Goal: Connect with others: Connect with others

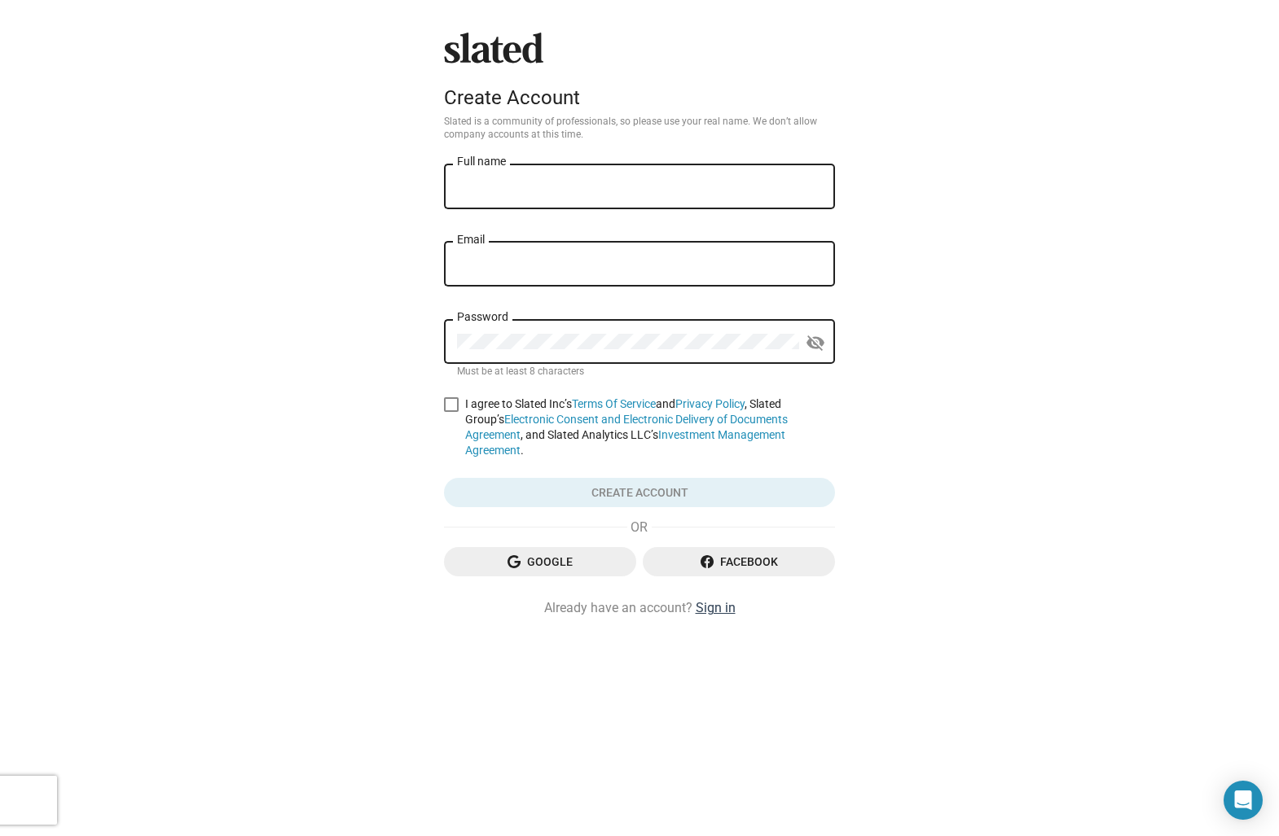
click at [718, 606] on link "Sign in" at bounding box center [715, 607] width 40 height 17
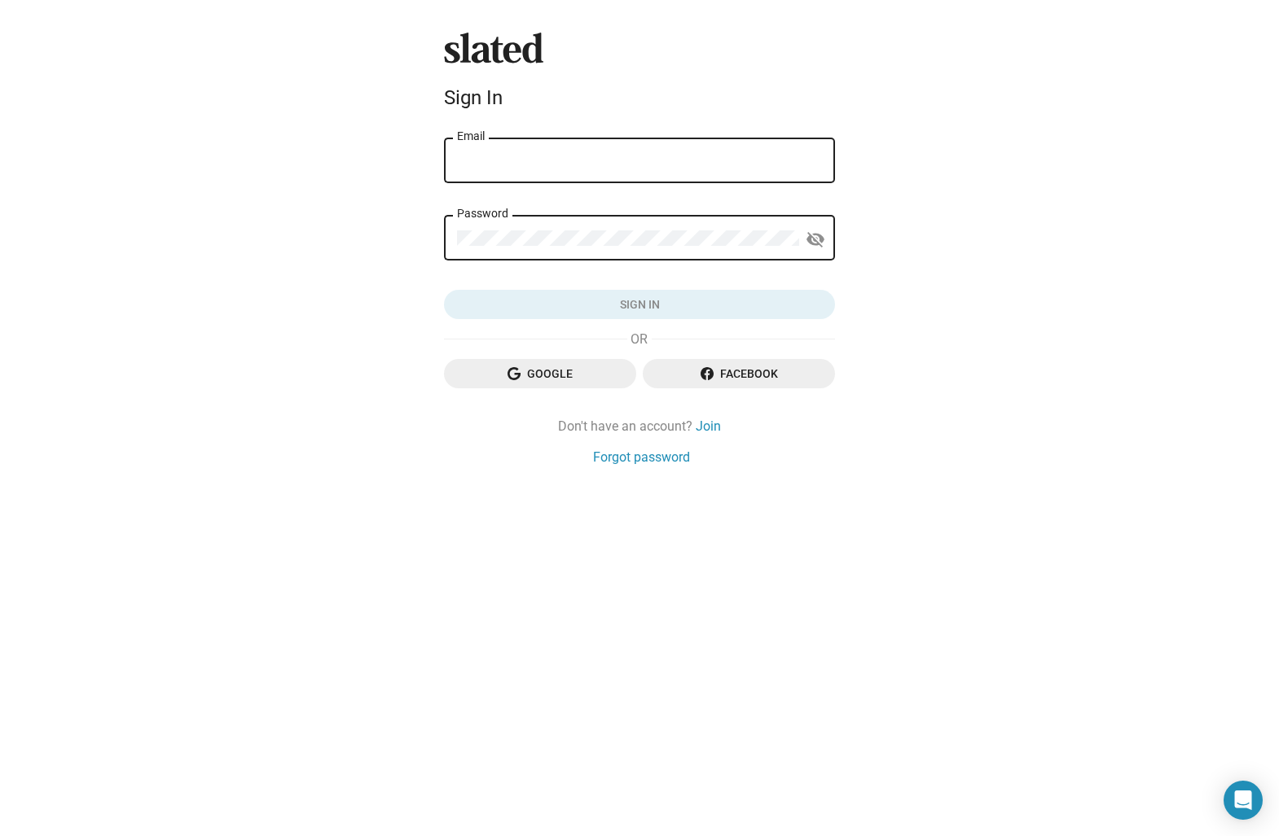
type input "kalen.eriksson@trifilmpictures.com"
click at [639, 305] on button "Sign in" at bounding box center [639, 304] width 391 height 29
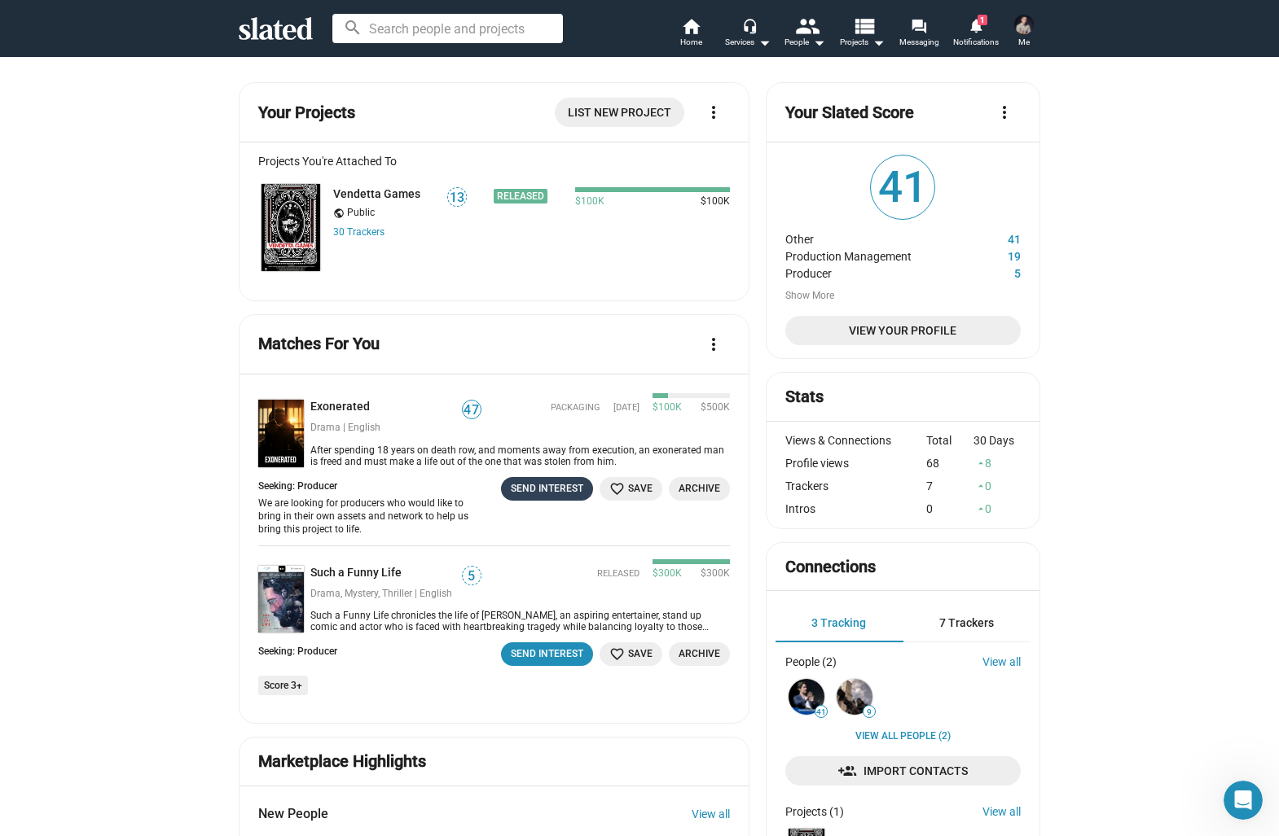
click at [564, 489] on div "Send Interest" at bounding box center [547, 488] width 72 height 17
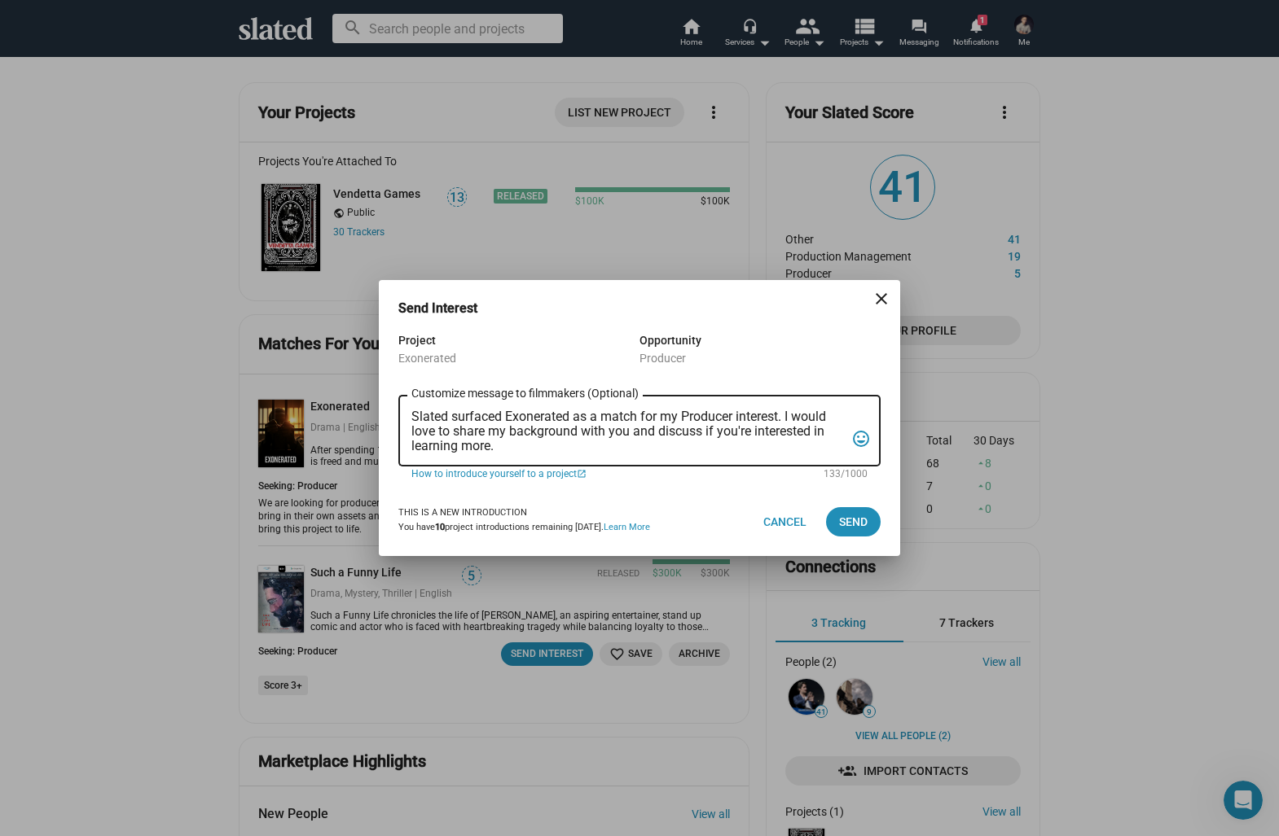
click at [501, 456] on div "Slated surfaced Exonerated as a match for my Producer interest. I would love to…" at bounding box center [627, 430] width 433 height 74
drag, startPoint x: 496, startPoint y: 450, endPoint x: 338, endPoint y: 401, distance: 165.4
click at [338, 401] on div "Send Interest close Project Exonerated Opportunity Producer Slated surfaced Exo…" at bounding box center [639, 418] width 1279 height 836
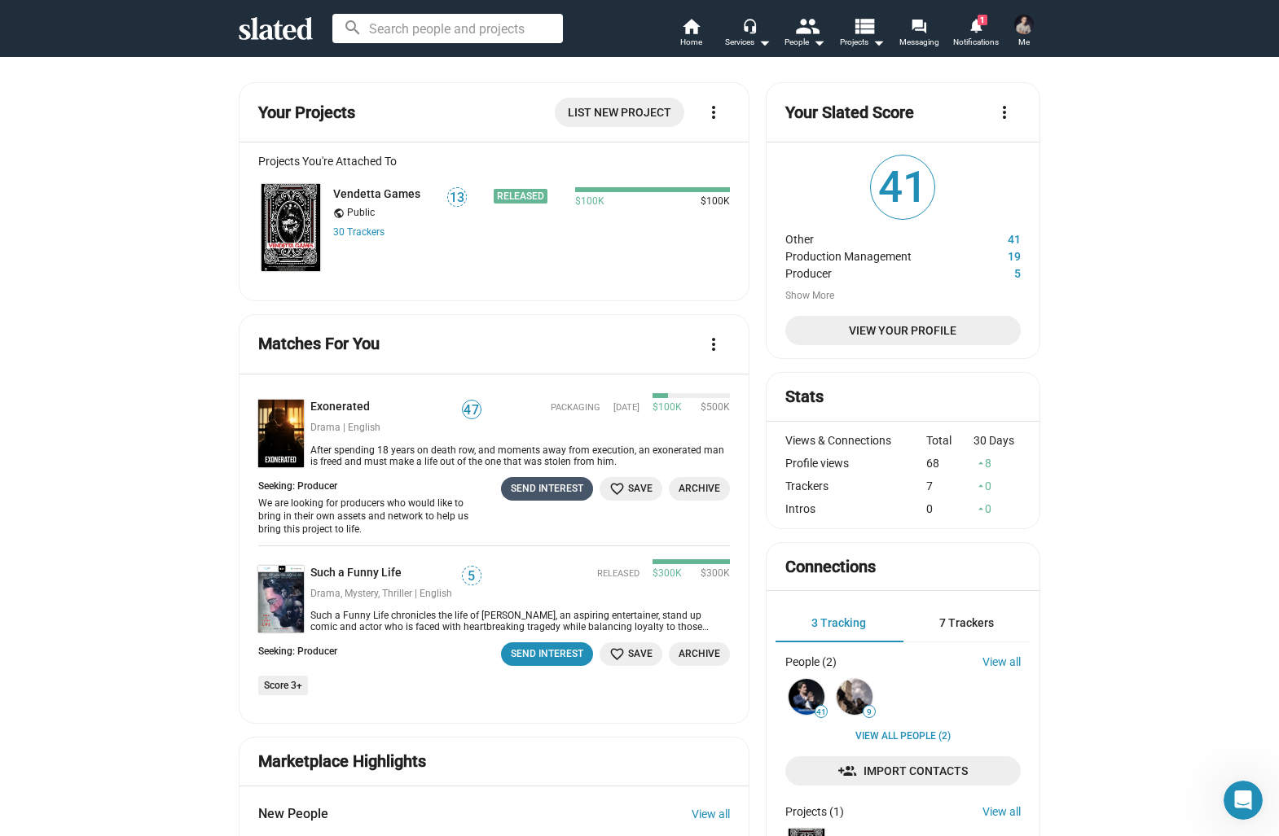
click at [542, 487] on div "Send Interest" at bounding box center [547, 488] width 72 height 17
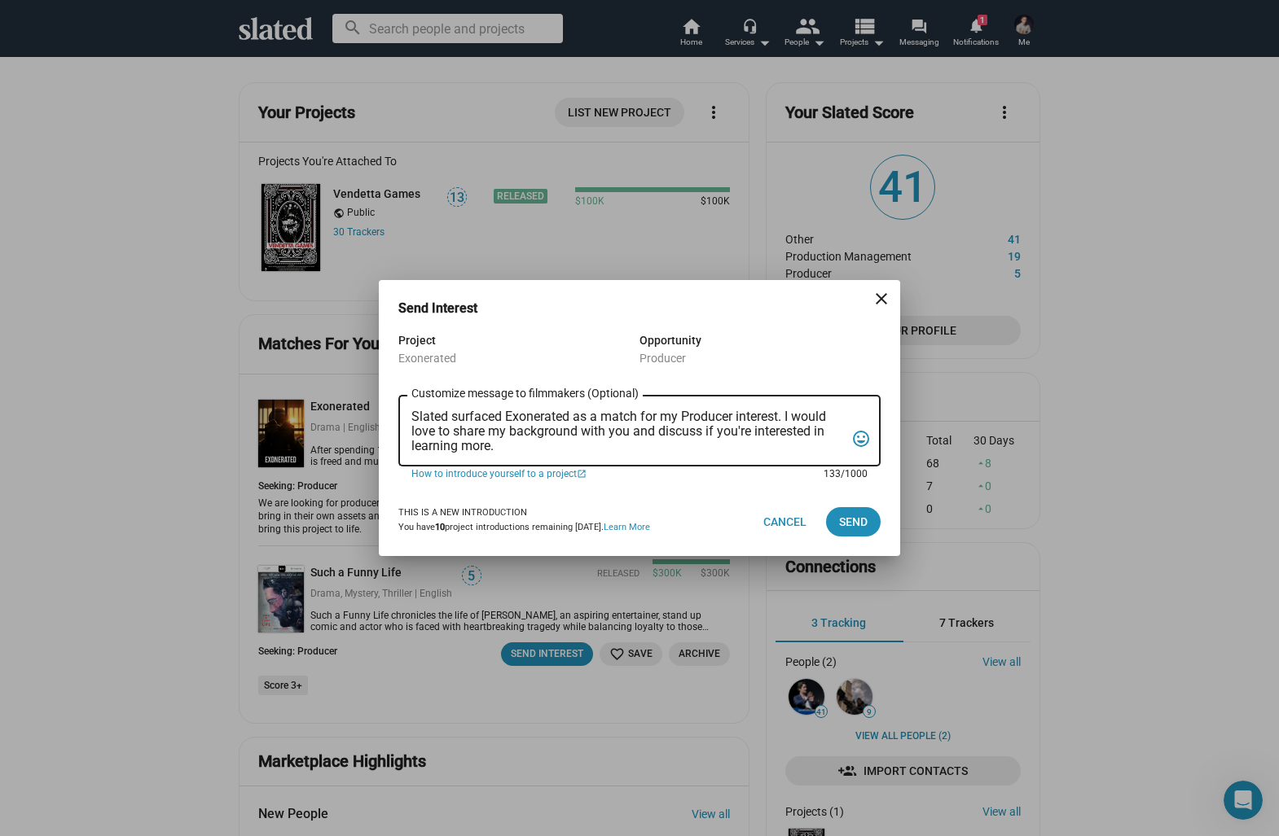
drag, startPoint x: 585, startPoint y: 450, endPoint x: 346, endPoint y: 405, distance: 242.8
click at [346, 405] on div "Send Interest close Project Exonerated Opportunity Producer Slated surfaced Exo…" at bounding box center [639, 418] width 1279 height 836
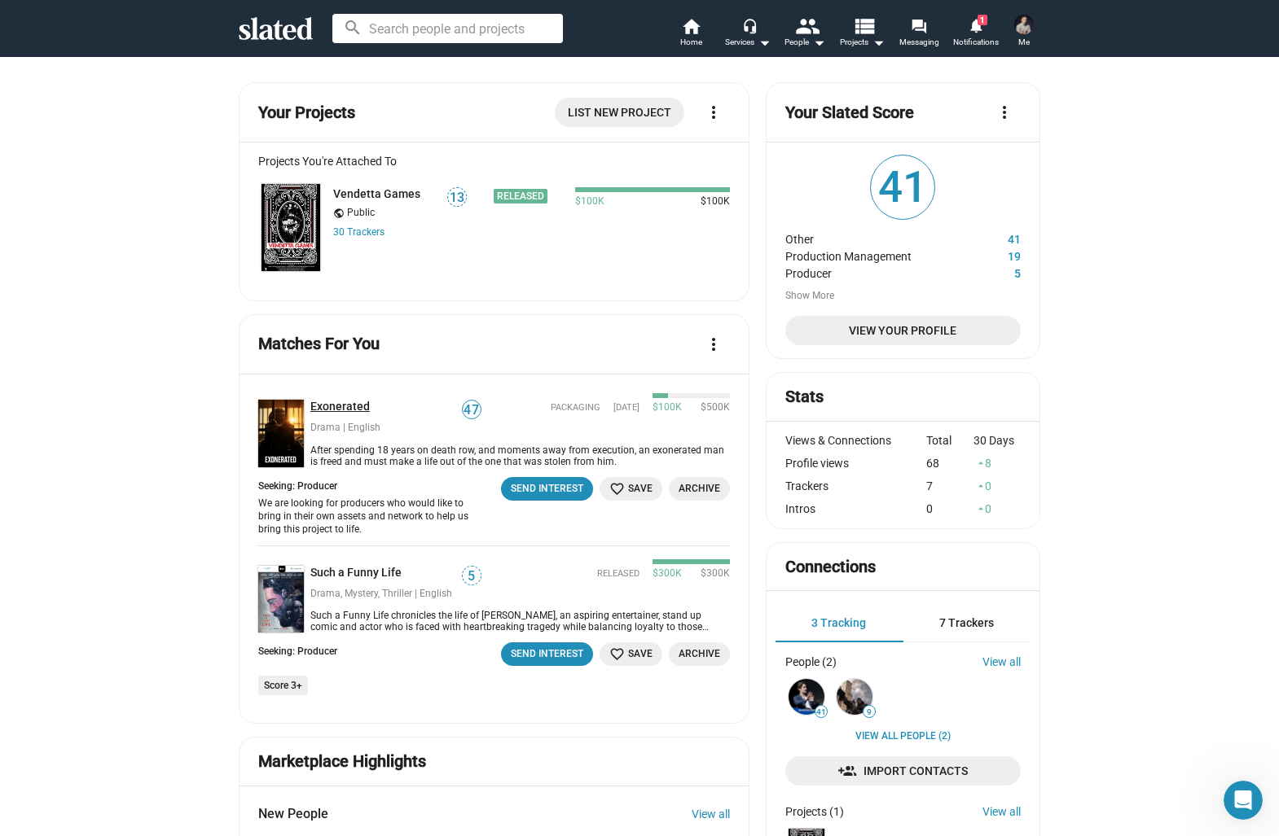
click at [346, 405] on link "Exonerated" at bounding box center [343, 407] width 66 height 15
click at [544, 484] on div "Send Interest" at bounding box center [547, 488] width 72 height 17
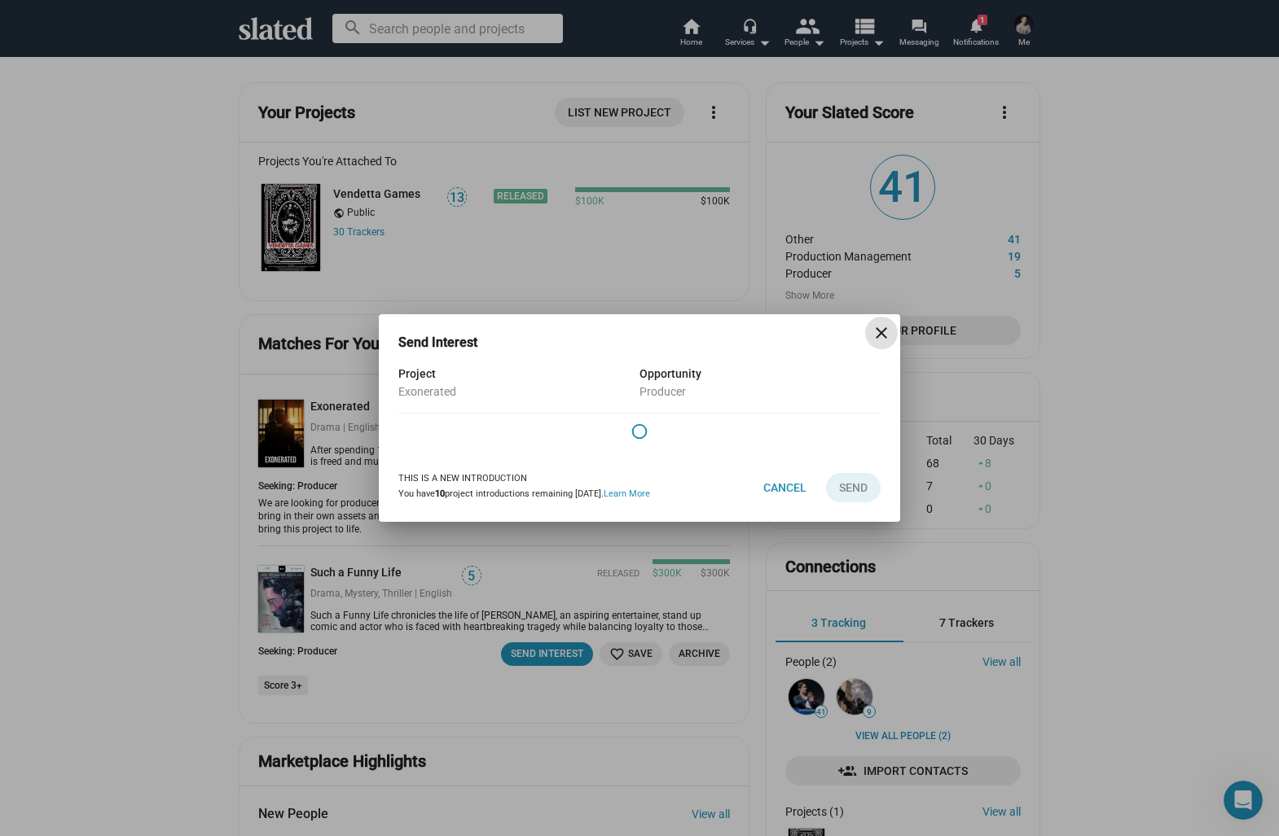
click at [882, 335] on mat-icon "close" at bounding box center [881, 333] width 20 height 20
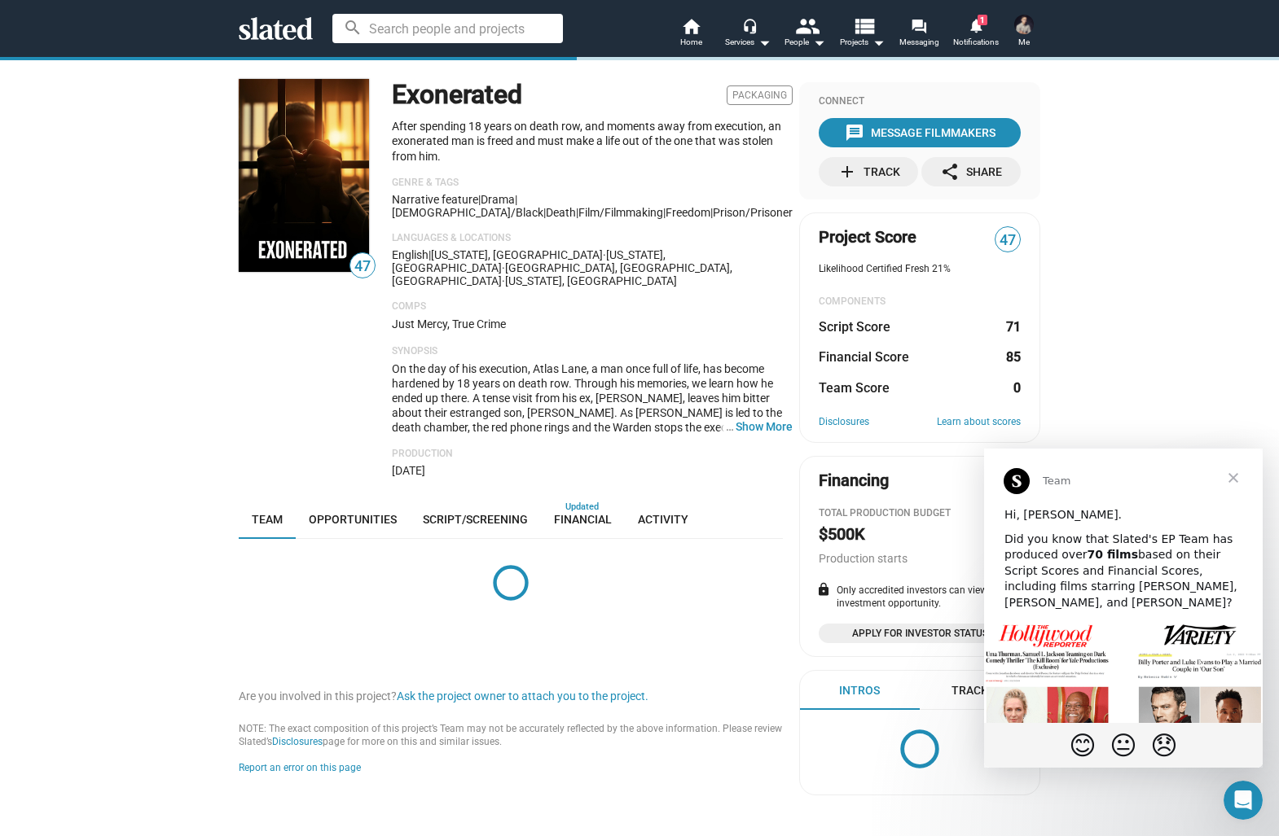
click at [1231, 480] on span "Close" at bounding box center [1233, 478] width 59 height 59
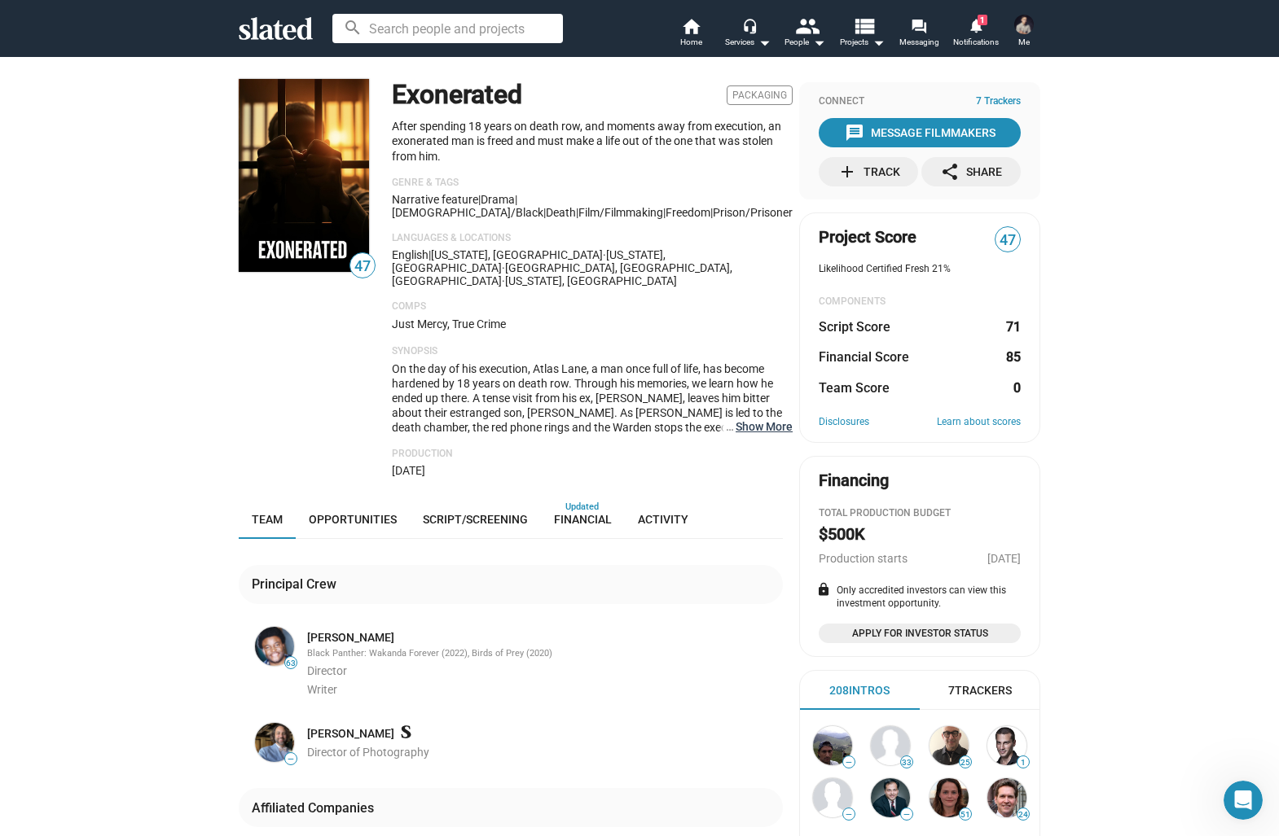
click at [759, 419] on button "… Show More" at bounding box center [763, 426] width 57 height 15
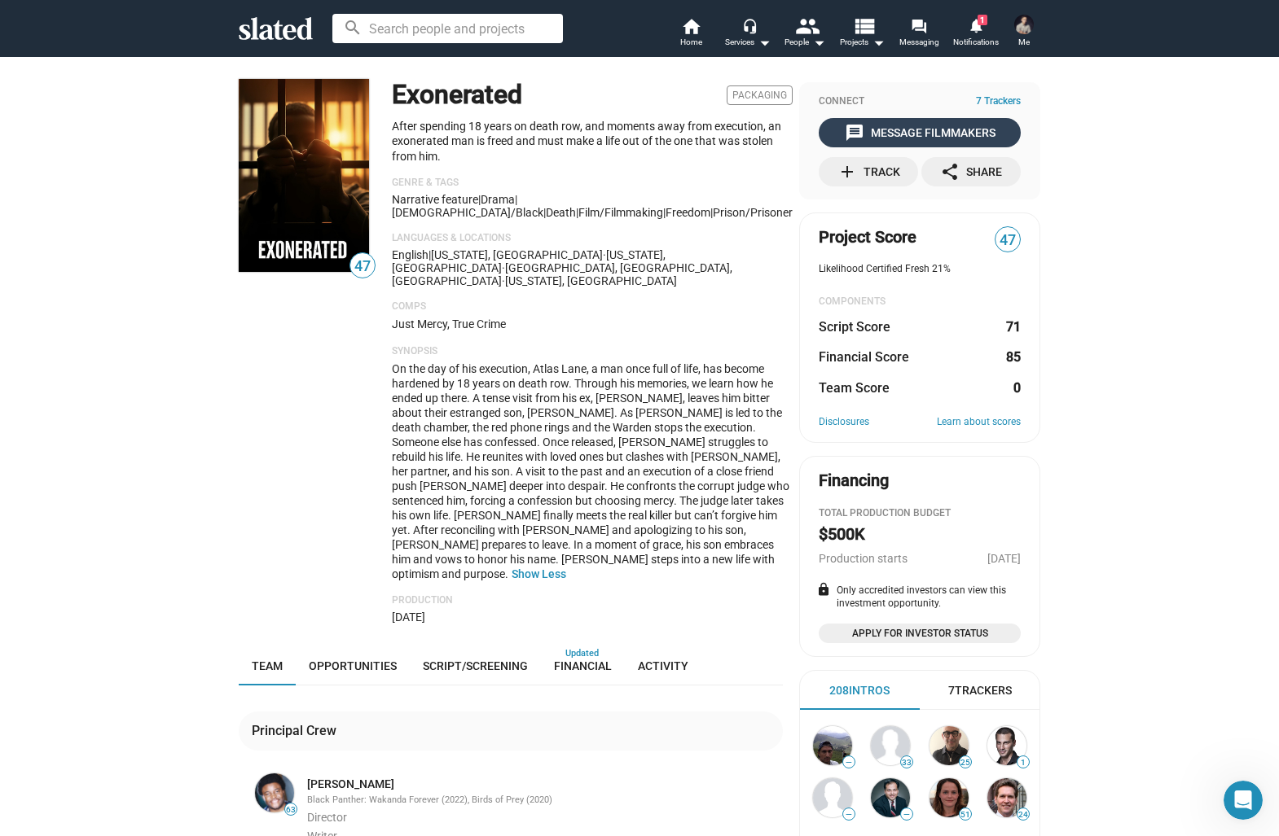
click at [917, 127] on div "message Message Filmmakers" at bounding box center [919, 132] width 151 height 29
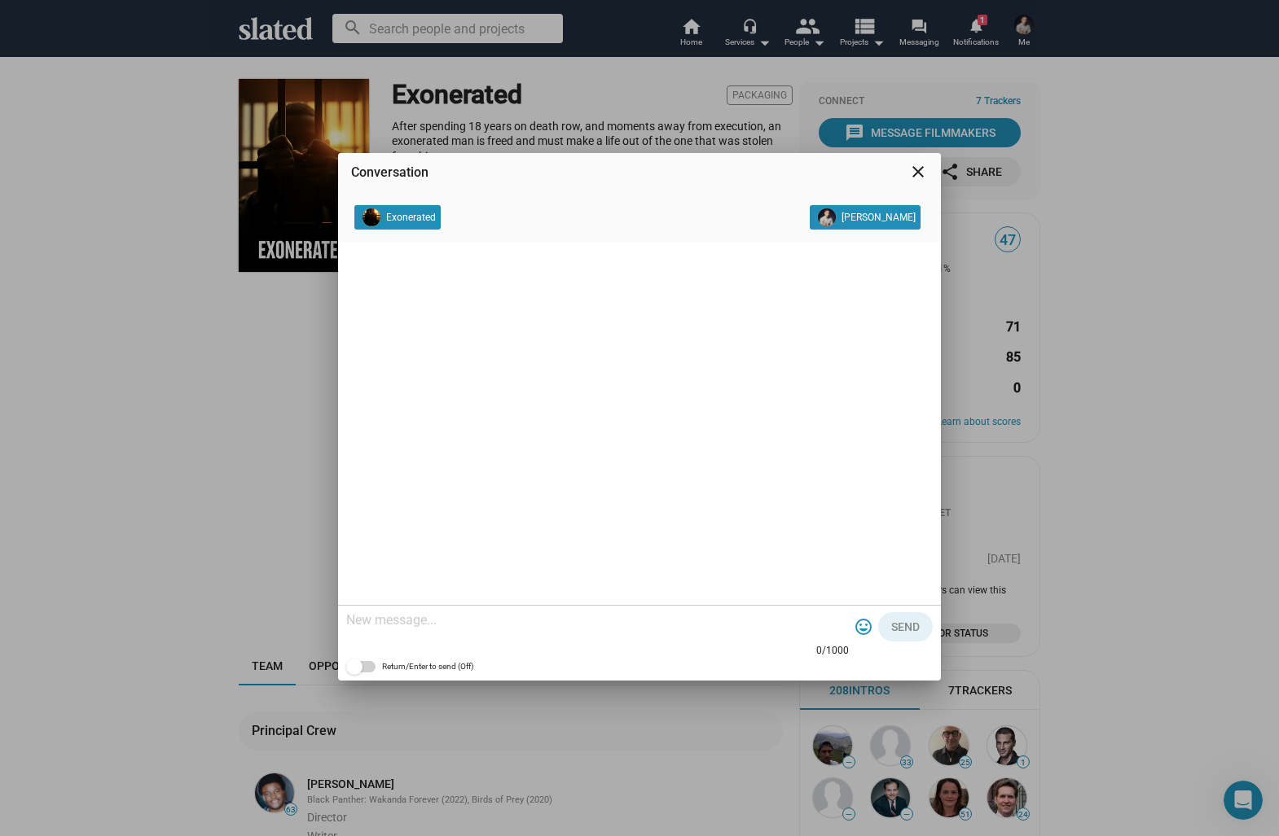
click at [910, 169] on mat-icon "close" at bounding box center [918, 172] width 20 height 20
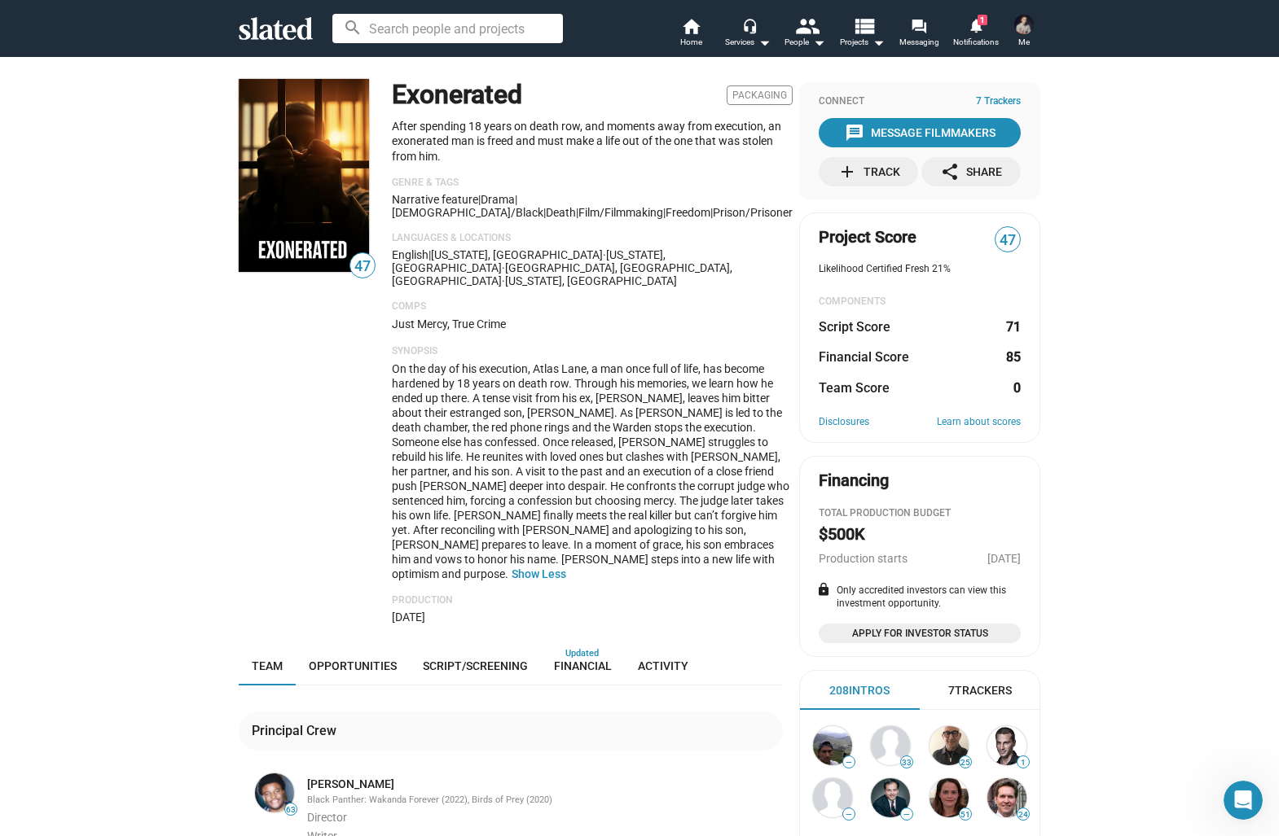
click at [865, 116] on div "Connect 7 Trackers message Message Filmmakers add Track share Share" at bounding box center [919, 140] width 241 height 117
click at [877, 125] on div "message Message Filmmakers" at bounding box center [919, 132] width 151 height 29
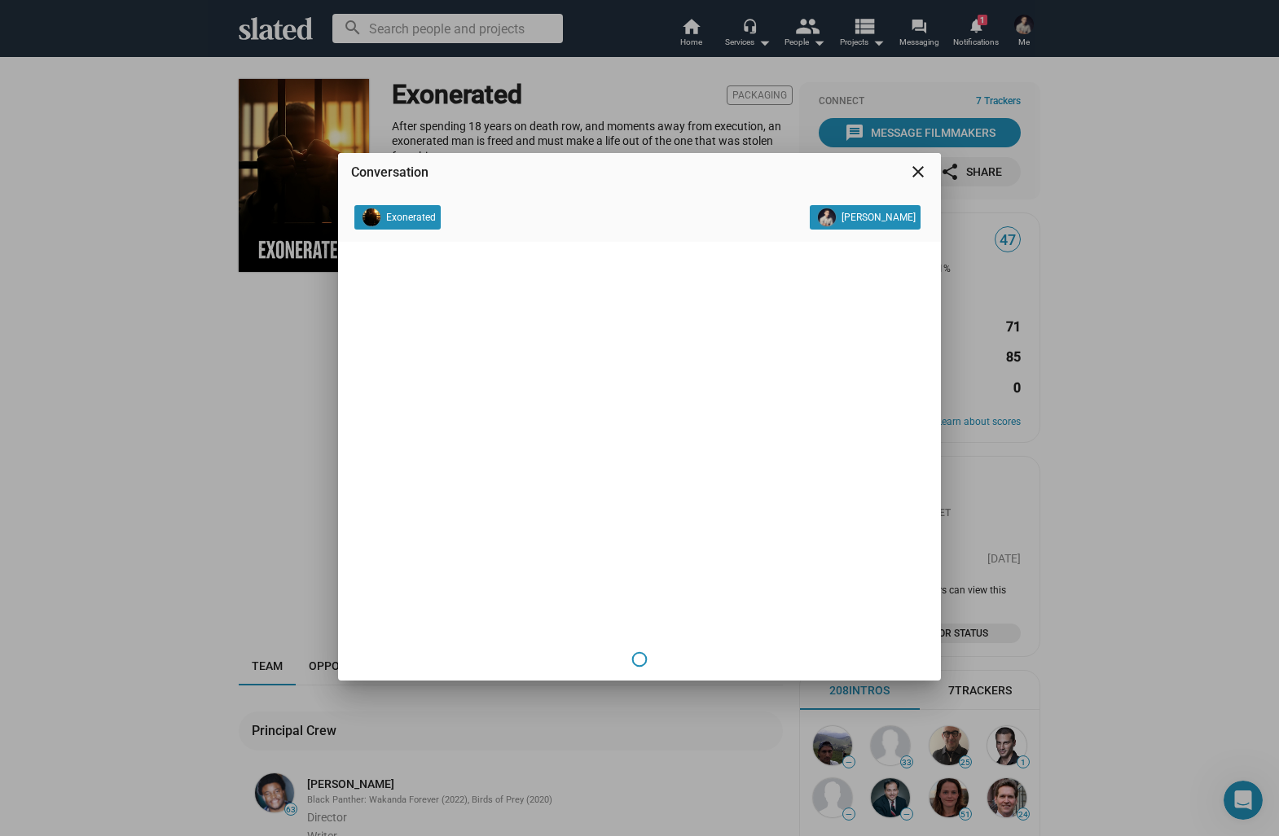
click at [921, 174] on mat-icon "close" at bounding box center [918, 172] width 20 height 20
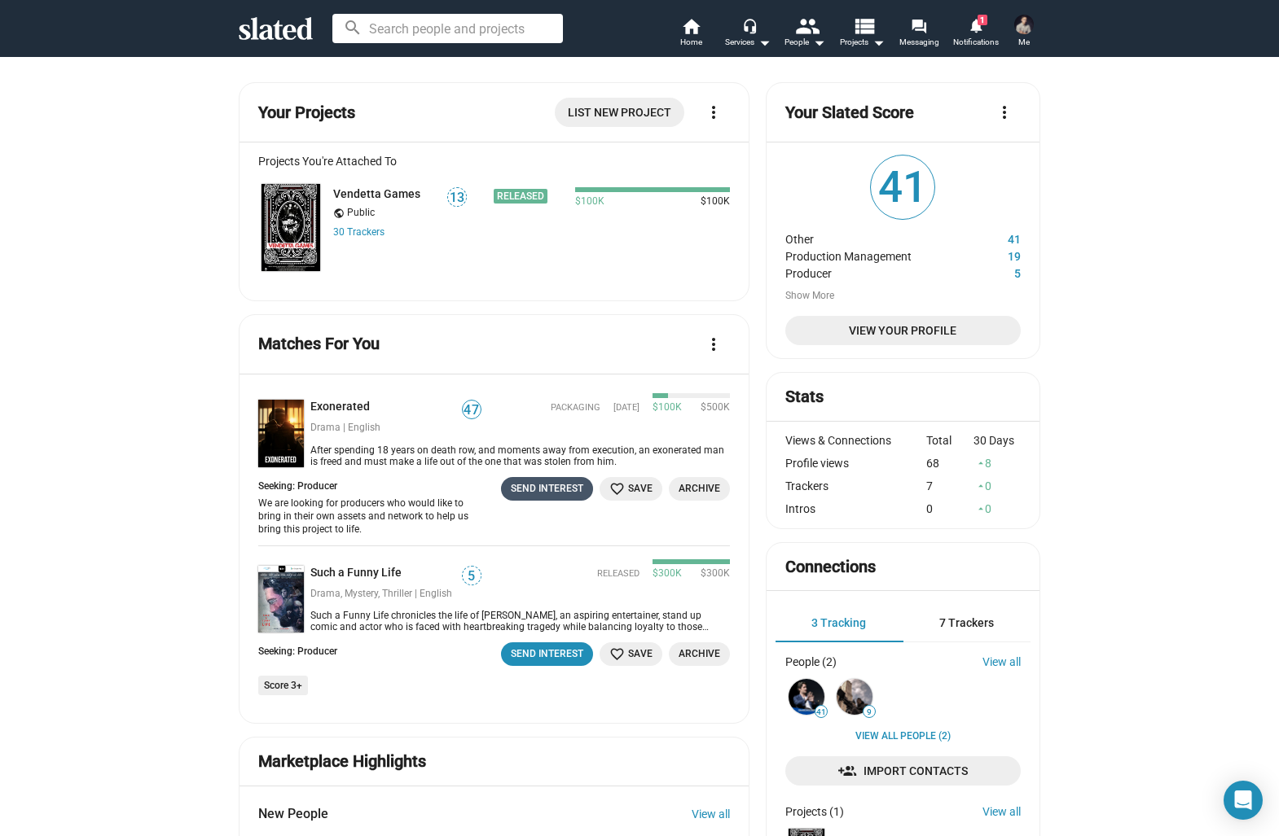
click at [567, 495] on div "Send Interest" at bounding box center [547, 488] width 72 height 17
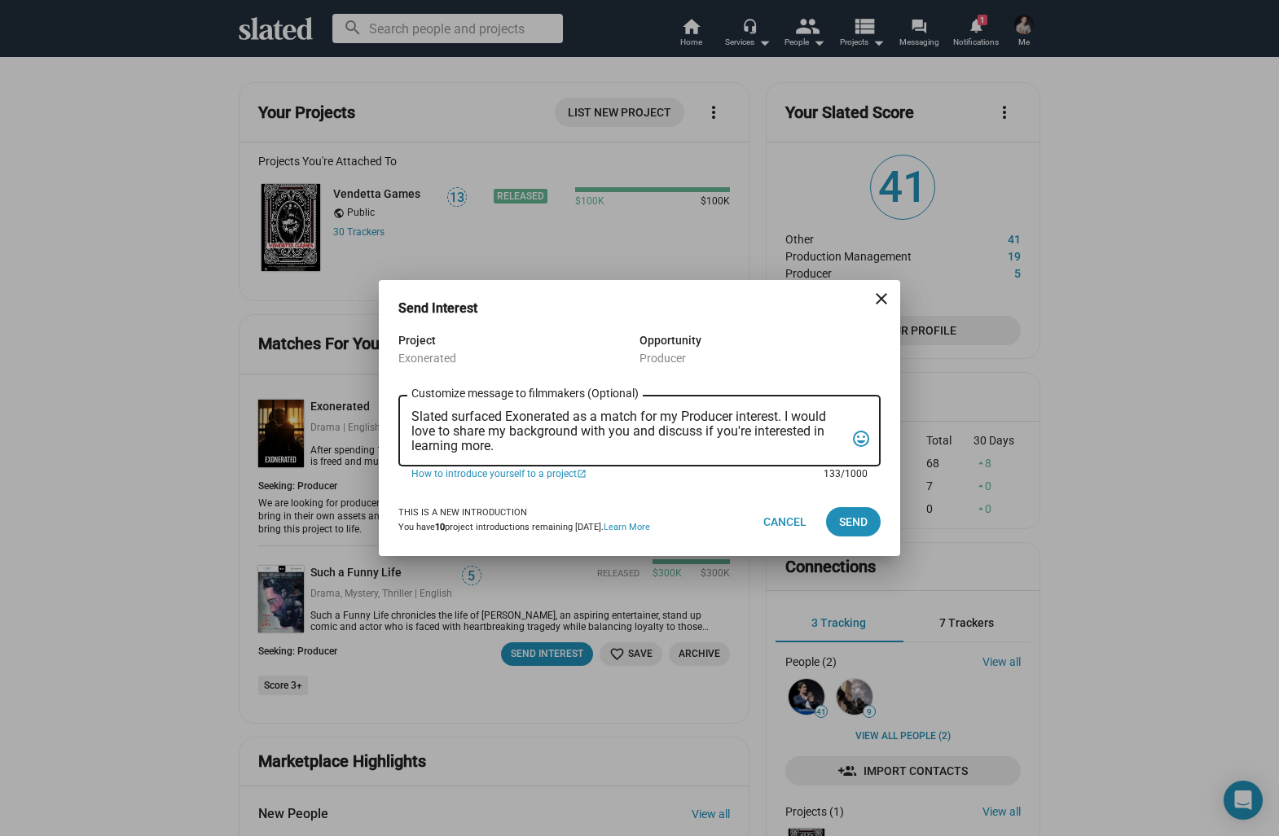
drag, startPoint x: 524, startPoint y: 436, endPoint x: 432, endPoint y: 408, distance: 95.6
click at [432, 408] on div "Slated surfaced Exonerated as a match for my Producer interest. I would love to…" at bounding box center [627, 430] width 433 height 74
click at [469, 433] on textarea "Slated surfaced Exonerated as a match for my Producer interest. I would love to…" at bounding box center [627, 432] width 433 height 44
drag, startPoint x: 497, startPoint y: 458, endPoint x: 381, endPoint y: 406, distance: 126.5
click at [381, 406] on div "Project Exonerated Opportunity Producer Slated surfaced Exonerated as a match f…" at bounding box center [639, 409] width 521 height 157
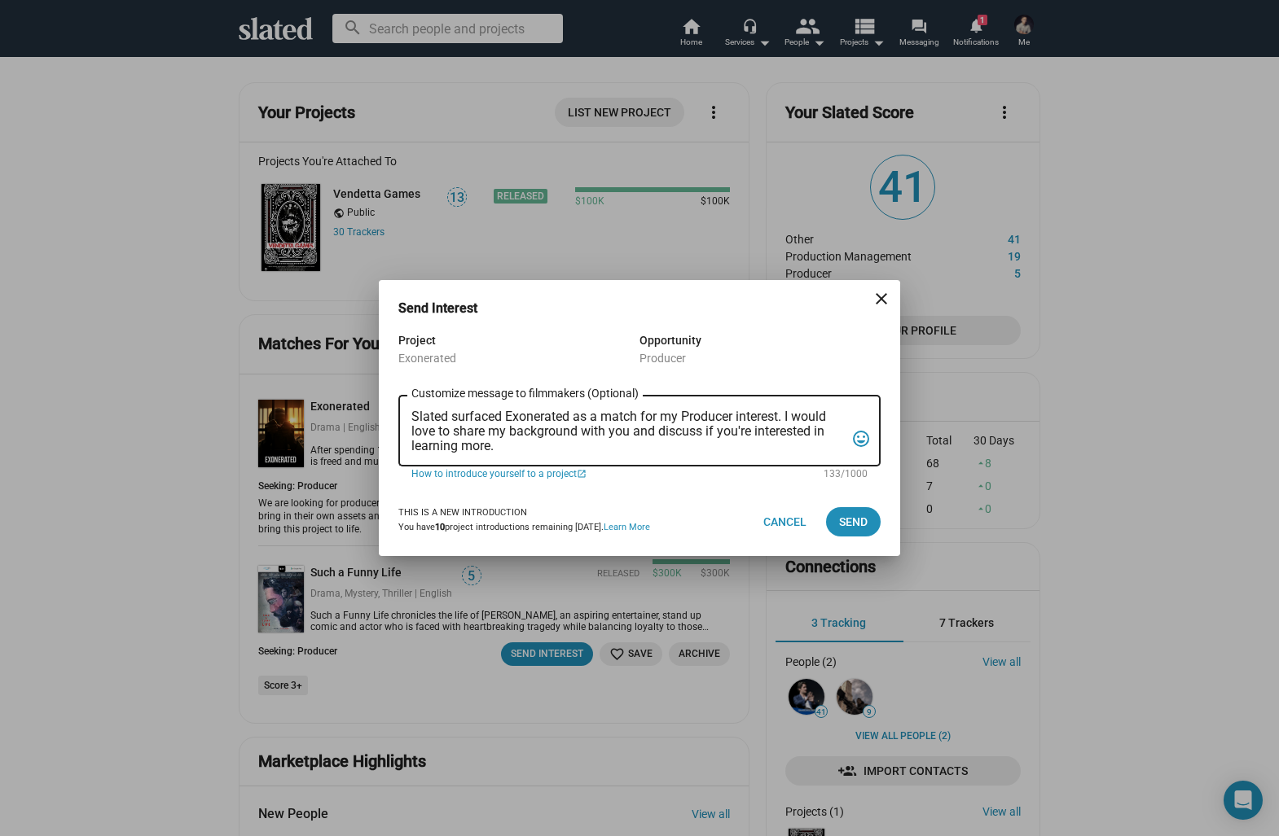
click at [514, 442] on textarea "Slated surfaced Exonerated as a match for my Producer interest. I would love to…" at bounding box center [627, 432] width 433 height 44
click at [514, 453] on textarea "Slated surfaced Exonerated as a match for my Producer interest. I would love to…" at bounding box center [627, 432] width 433 height 44
drag, startPoint x: 500, startPoint y: 450, endPoint x: 428, endPoint y: 416, distance: 79.8
click at [428, 416] on textarea "Slated surfaced Exonerated as a match for my Producer interest. I would love to…" at bounding box center [627, 432] width 433 height 44
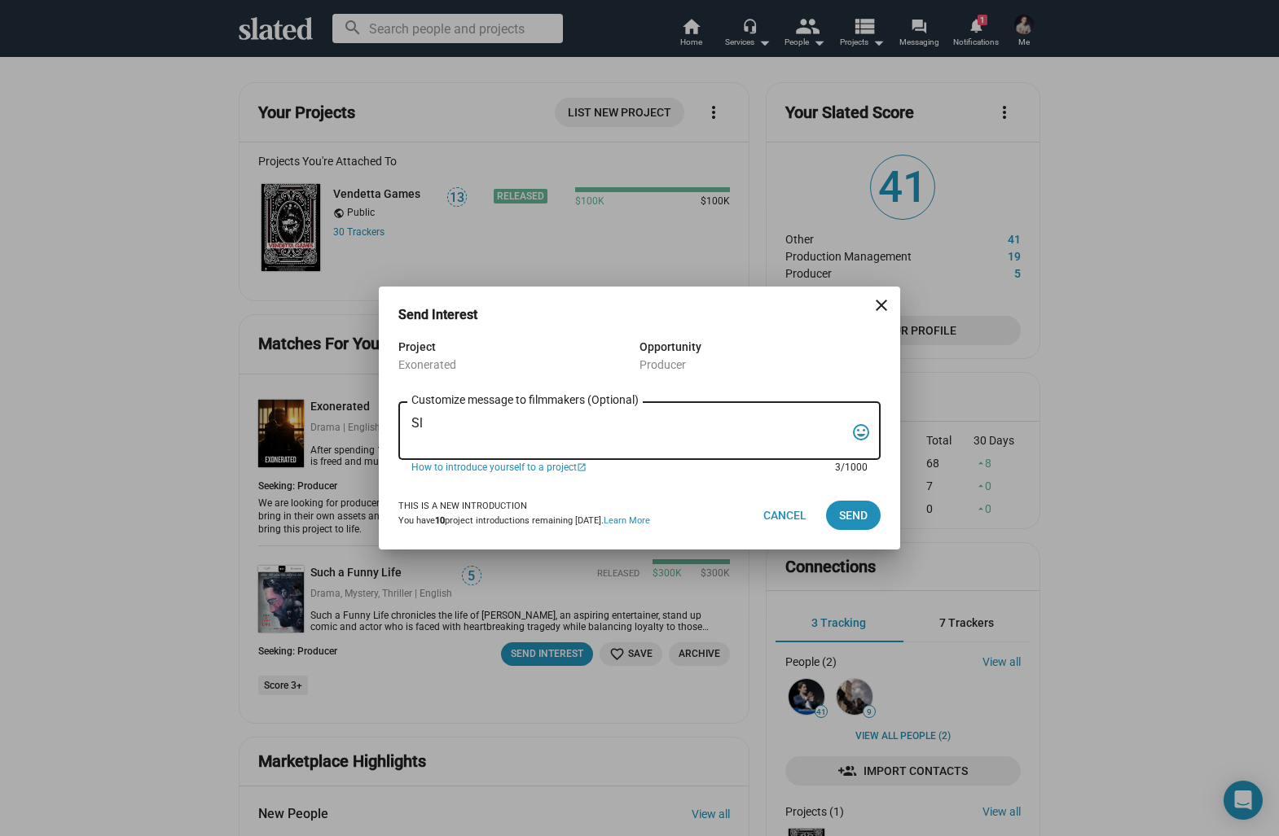
type textarea "S"
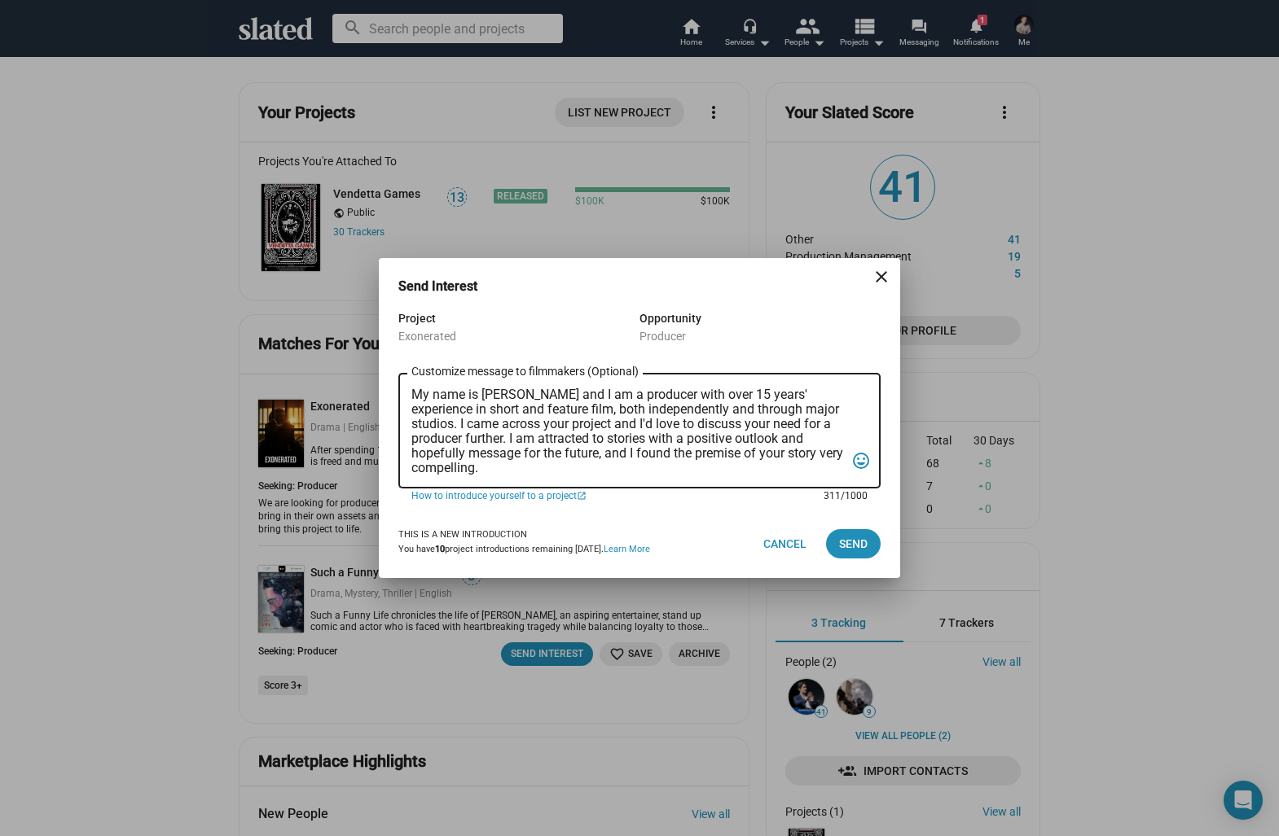
type textarea "My name is [PERSON_NAME] and I am a producer with over 15 years' experience in …"
drag, startPoint x: 544, startPoint y: 469, endPoint x: 357, endPoint y: 379, distance: 207.6
click at [357, 379] on div "Send Interest close Project Exonerated Opportunity Producer My name is [PERSON_…" at bounding box center [639, 418] width 1279 height 836
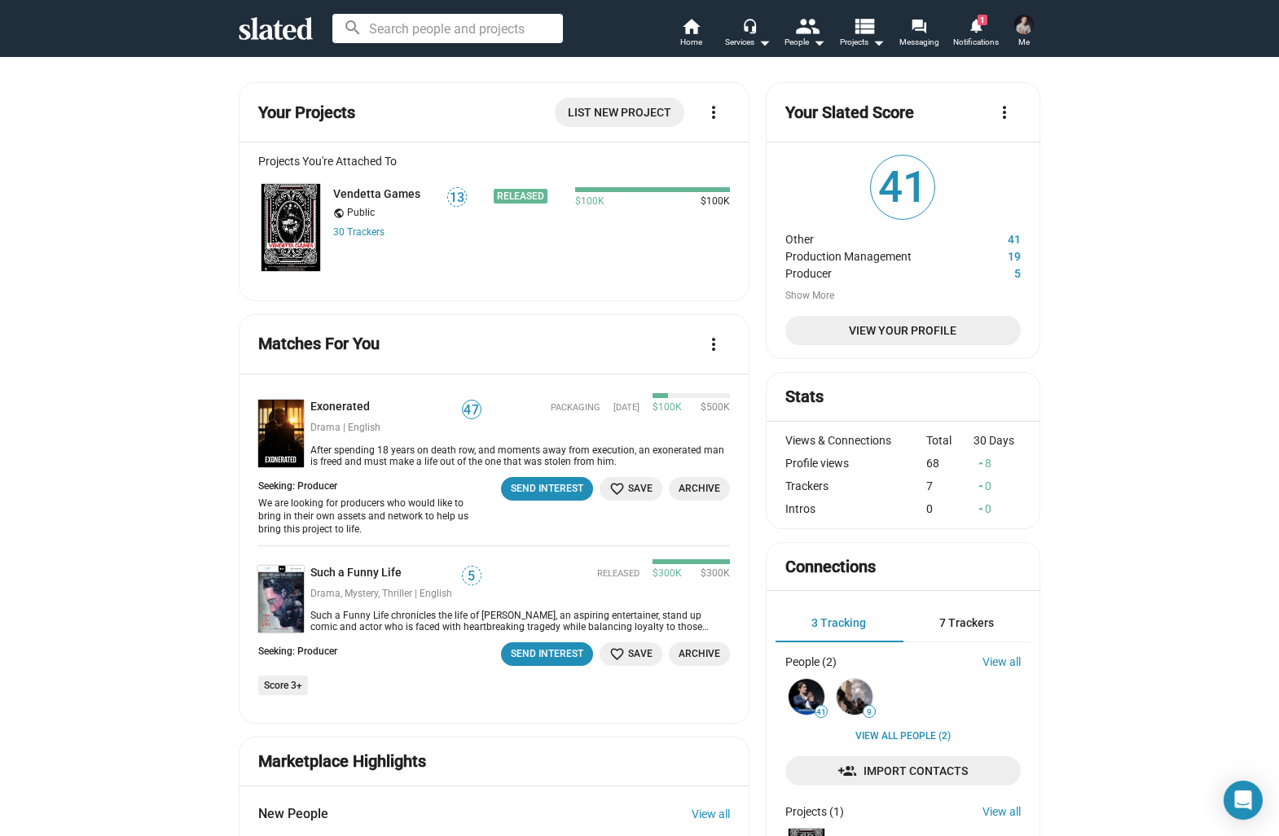
click at [616, 453] on div "After spending 18 years on death row, and moments away from execution, an exone…" at bounding box center [517, 456] width 426 height 23
click at [559, 487] on div "Send Interest" at bounding box center [547, 488] width 72 height 17
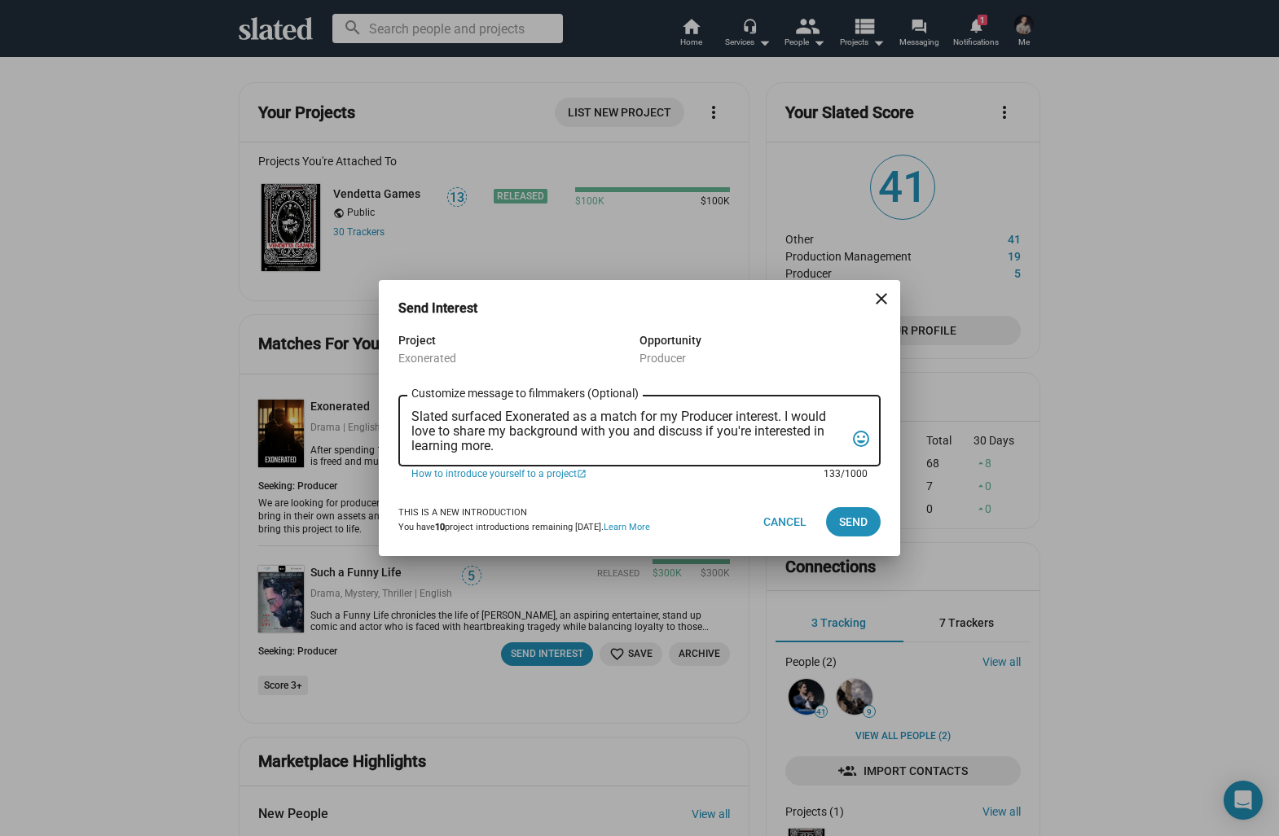
click at [528, 448] on textarea "Slated surfaced Exonerated as a match for my Producer interest. I would love to…" at bounding box center [627, 432] width 433 height 44
drag, startPoint x: 528, startPoint y: 449, endPoint x: 366, endPoint y: 397, distance: 169.2
click at [366, 397] on div "Send Interest close Project Exonerated Opportunity Producer Slated surfaced Exo…" at bounding box center [639, 418] width 1279 height 836
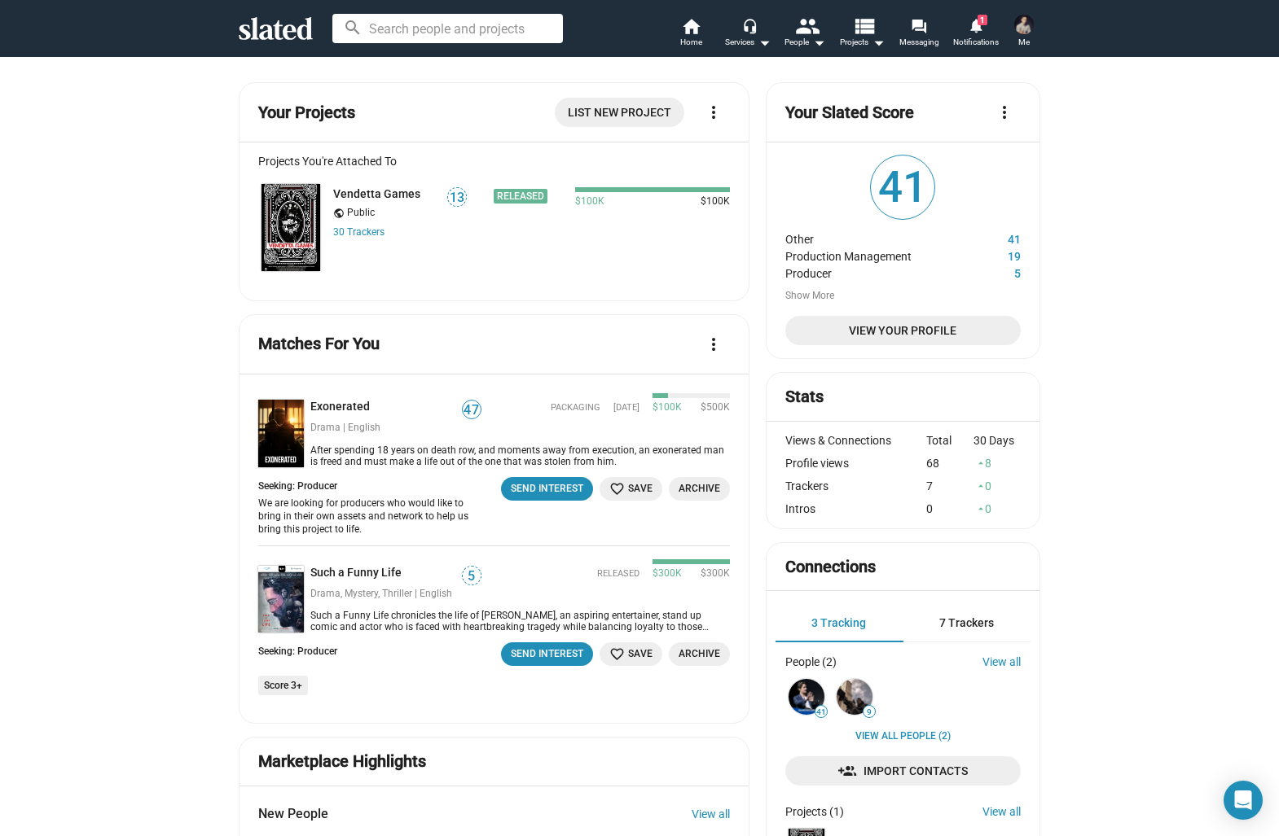
click at [542, 426] on div "Packaging [DATE] $100K $500K" at bounding box center [617, 414] width 226 height 29
